Goal: Find specific page/section: Find specific page/section

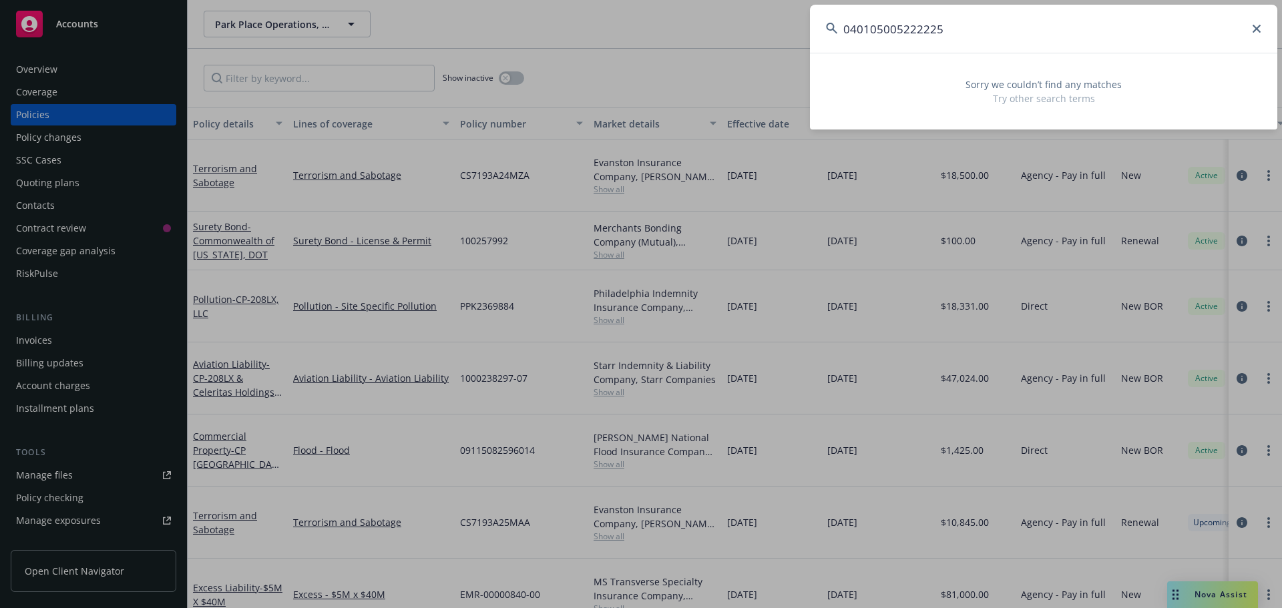
drag, startPoint x: 962, startPoint y: 33, endPoint x: 981, endPoint y: 26, distance: 20.5
click at [962, 33] on input "040105005222225" at bounding box center [1043, 29] width 467 height 48
drag, startPoint x: 981, startPoint y: 26, endPoint x: 715, endPoint y: 28, distance: 266.4
click at [716, 27] on div "040105005222225 Sorry we couldn’t find any matches Try other search terms" at bounding box center [641, 304] width 1282 height 608
type input "[PERSON_NAME]"
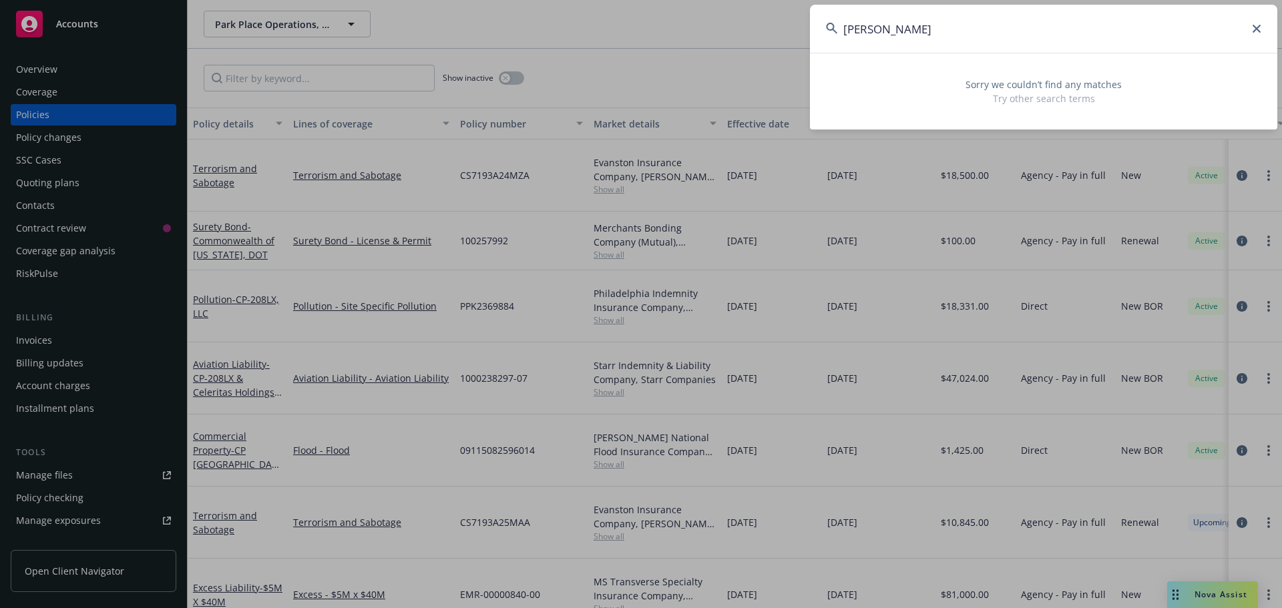
click at [1258, 27] on icon at bounding box center [1256, 29] width 8 height 8
